Goal: Book appointment/travel/reservation

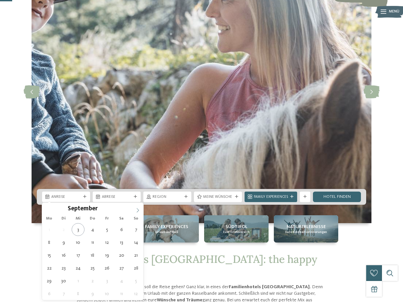
click at [140, 211] on icon at bounding box center [138, 210] width 5 height 5
click at [140, 210] on icon at bounding box center [138, 210] width 5 height 5
type input "****"
click at [140, 210] on icon at bounding box center [138, 210] width 5 height 5
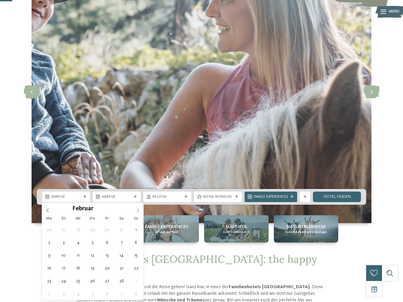
click at [140, 210] on icon at bounding box center [138, 210] width 5 height 5
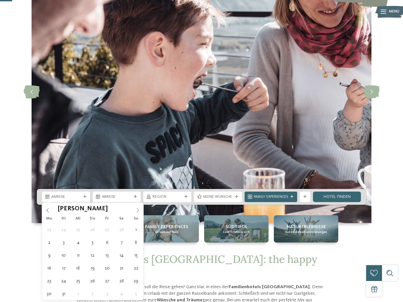
click at [140, 210] on icon at bounding box center [138, 210] width 5 height 5
click at [50, 210] on span at bounding box center [47, 208] width 11 height 11
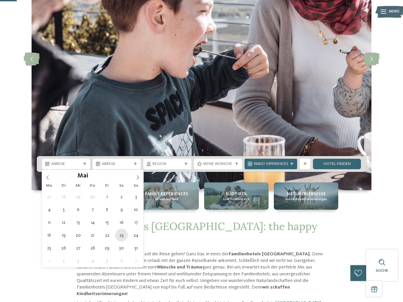
type div "23.05.2026"
type input "****"
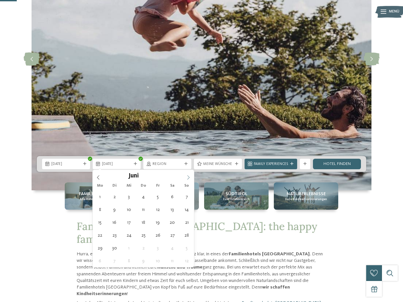
click at [191, 176] on icon at bounding box center [188, 177] width 5 height 5
type div "06.06.2026"
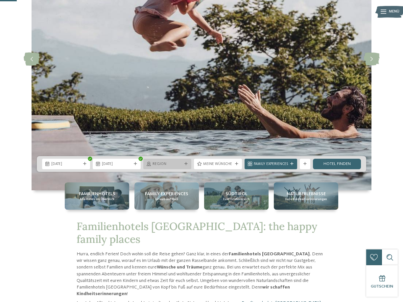
click at [160, 166] on span "Region" at bounding box center [168, 164] width 30 height 5
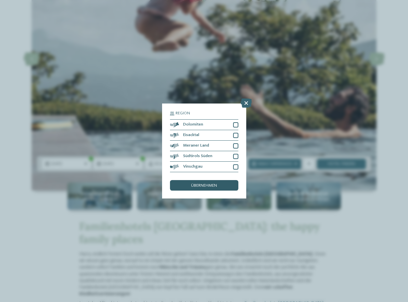
click at [193, 187] on span "übernehmen" at bounding box center [204, 186] width 26 height 4
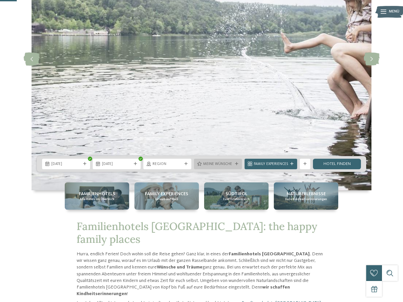
click at [227, 163] on span "Meine Wünsche" at bounding box center [218, 164] width 30 height 5
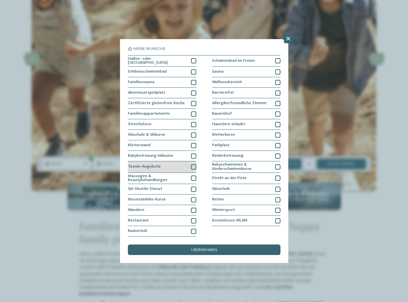
click at [193, 165] on div at bounding box center [193, 167] width 5 height 5
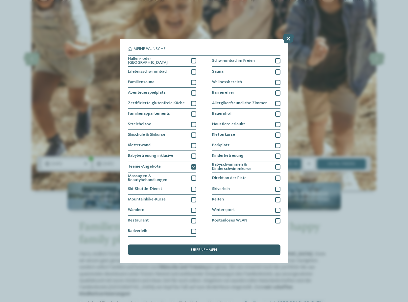
click at [210, 251] on span "übernehmen" at bounding box center [204, 250] width 26 height 4
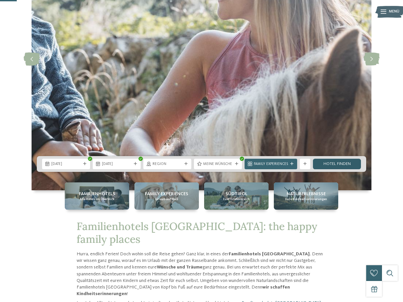
click at [339, 166] on link "Hotel finden" at bounding box center [337, 164] width 48 height 11
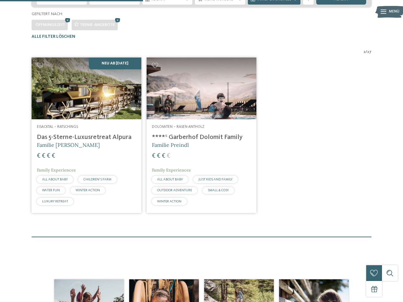
scroll to position [132, 0]
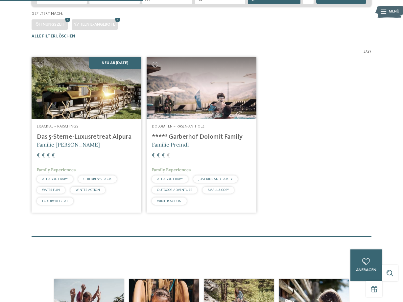
click at [180, 141] on h4 "****ˢ Garberhof Dolomit Family" at bounding box center [201, 137] width 99 height 8
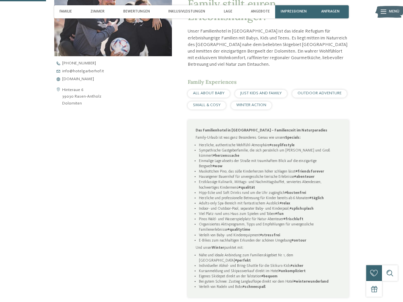
scroll to position [197, 0]
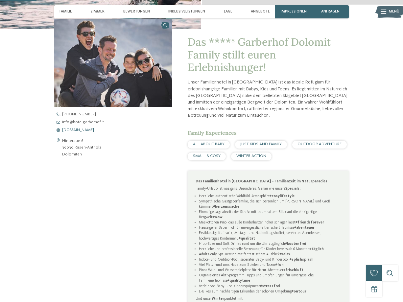
click at [94, 130] on span "www.hotelgarberhof.it" at bounding box center [78, 130] width 32 height 4
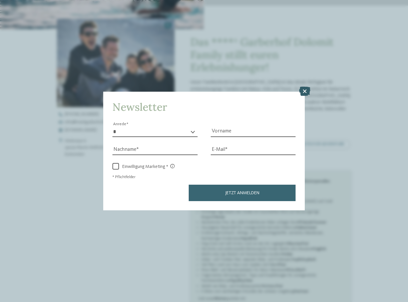
click at [308, 90] on icon at bounding box center [304, 91] width 11 height 9
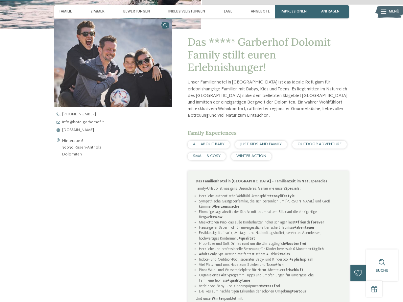
scroll to position [99, 0]
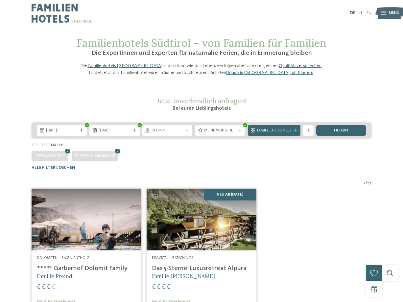
click at [336, 136] on div "filtern" at bounding box center [342, 130] width 50 height 11
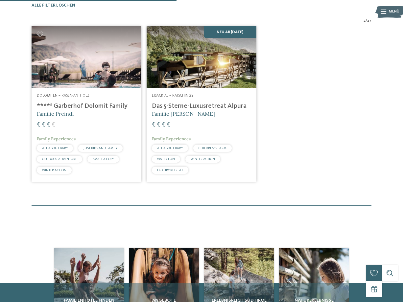
click at [194, 110] on h4 "Das 5-Sterne-Luxusretreat Alpura" at bounding box center [201, 106] width 99 height 8
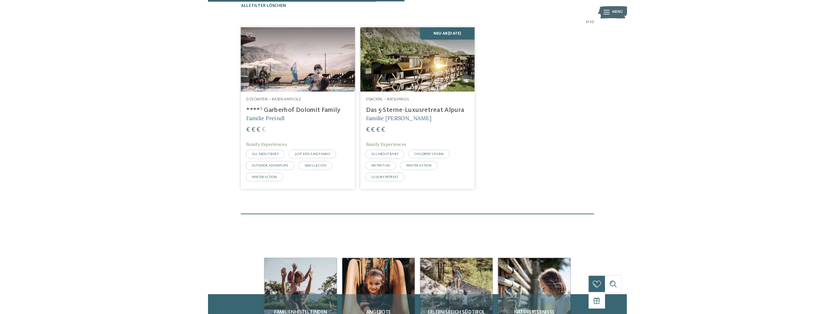
scroll to position [261, 0]
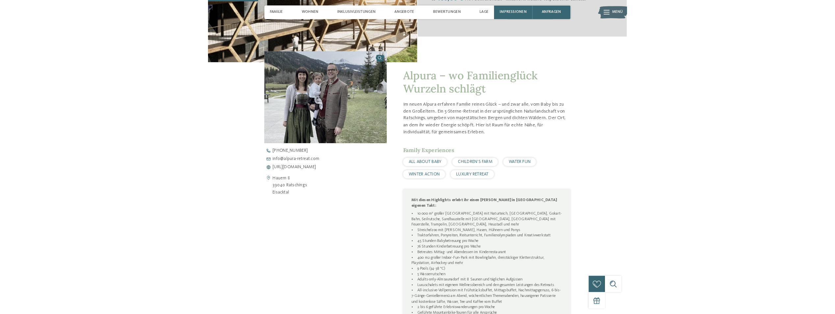
scroll to position [165, 0]
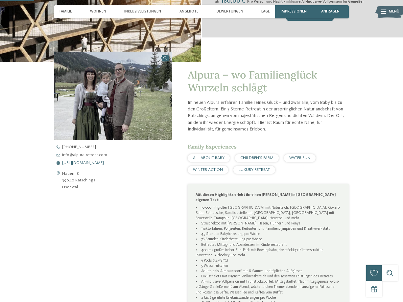
click at [92, 164] on span "[URL][DOMAIN_NAME]" at bounding box center [83, 163] width 42 height 4
